Goal: Task Accomplishment & Management: Complete application form

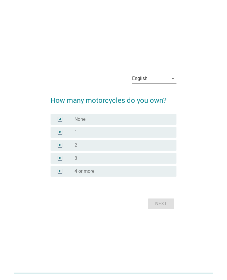
click at [175, 80] on icon "arrow_drop_down" at bounding box center [172, 78] width 7 height 7
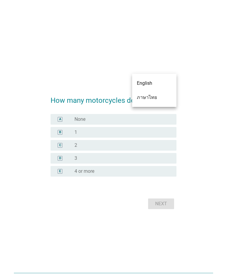
click at [154, 98] on div "ภาษาไทย" at bounding box center [154, 97] width 35 height 7
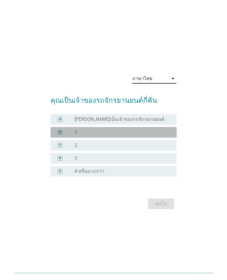
click at [127, 133] on div "radio_button_unchecked 1" at bounding box center [120, 132] width 92 height 6
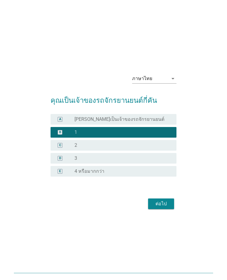
click at [162, 207] on div "ต่อไป" at bounding box center [161, 203] width 17 height 7
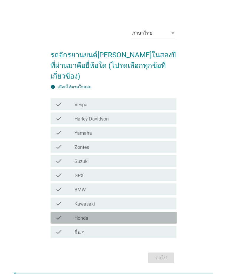
click at [115, 214] on div "check_box_outline_blank Honda" at bounding box center [122, 217] width 97 height 7
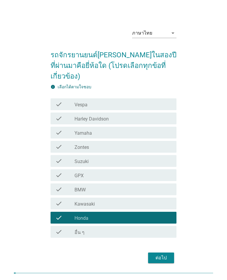
click at [166, 254] on div "ต่อไป" at bounding box center [161, 257] width 17 height 7
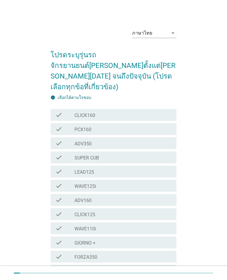
click at [118, 225] on div "check_box_outline_blank WAVE110i" at bounding box center [122, 228] width 97 height 7
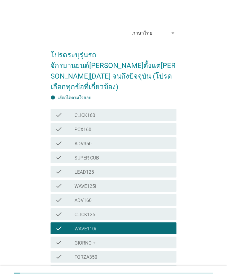
click at [200, 225] on div "ภาษาไทย arrow_drop_down โปรดระบุรุ่นรถจักรยานยนต์ที่คุณซื้อตั้งแต่มกราคม 2024 จ…" at bounding box center [113, 171] width 203 height 304
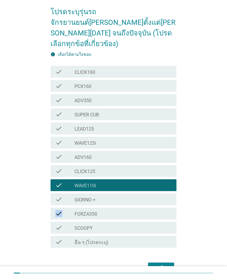
scroll to position [65, 0]
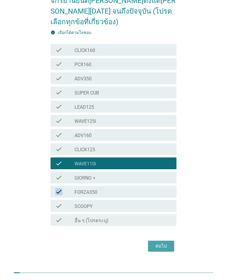
click at [163, 243] on div "ต่อไป" at bounding box center [161, 246] width 17 height 7
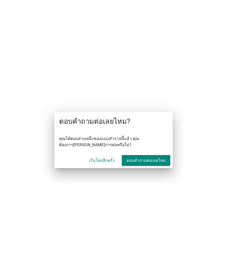
click at [156, 160] on div "ตอบคำถามต่อเลยไหม" at bounding box center [145, 160] width 39 height 6
